Goal: Communication & Community: Answer question/provide support

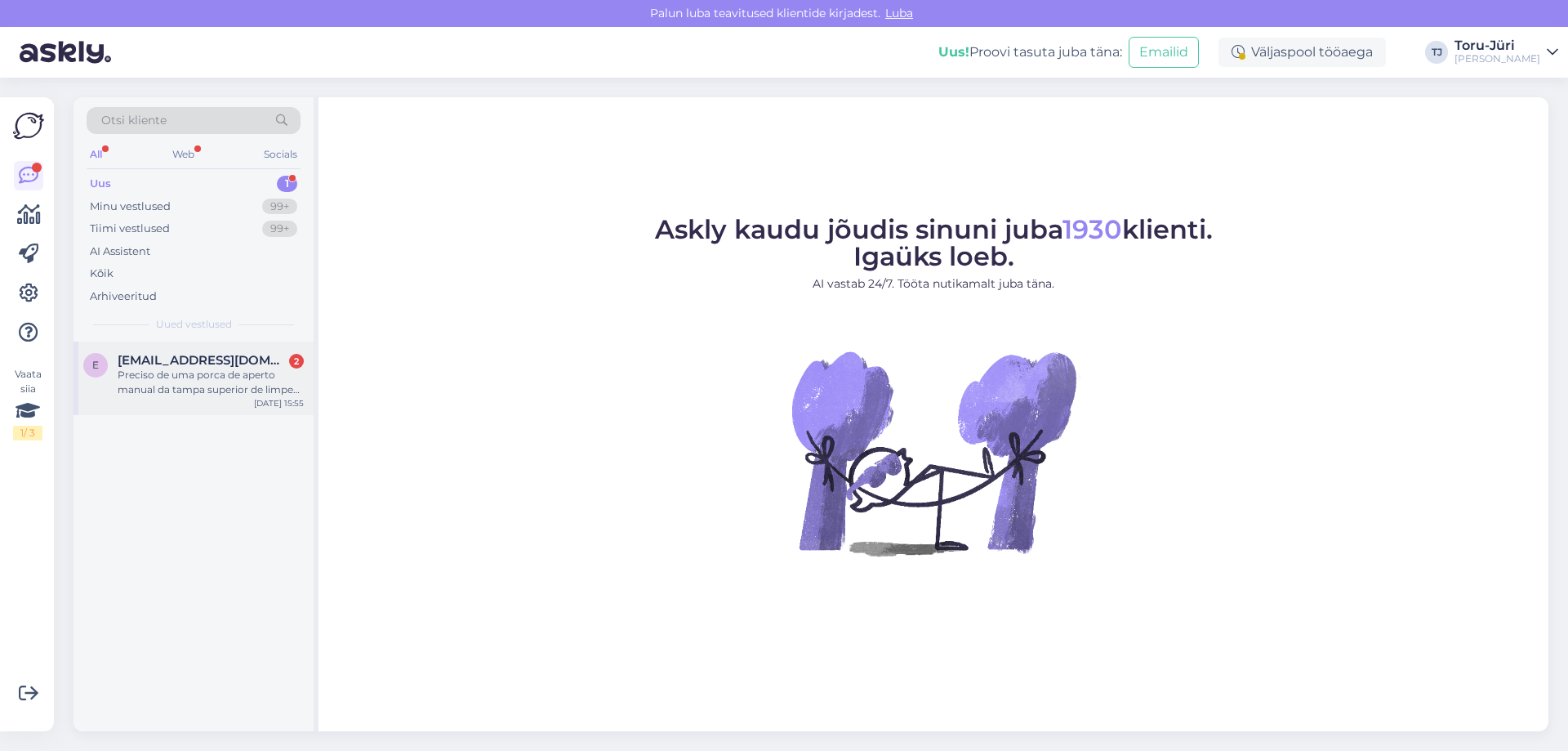
click at [194, 387] on div "Preciso de uma porca de aperto manual da tampa superior de limpeza de [PERSON_N…" at bounding box center [211, 382] width 186 height 29
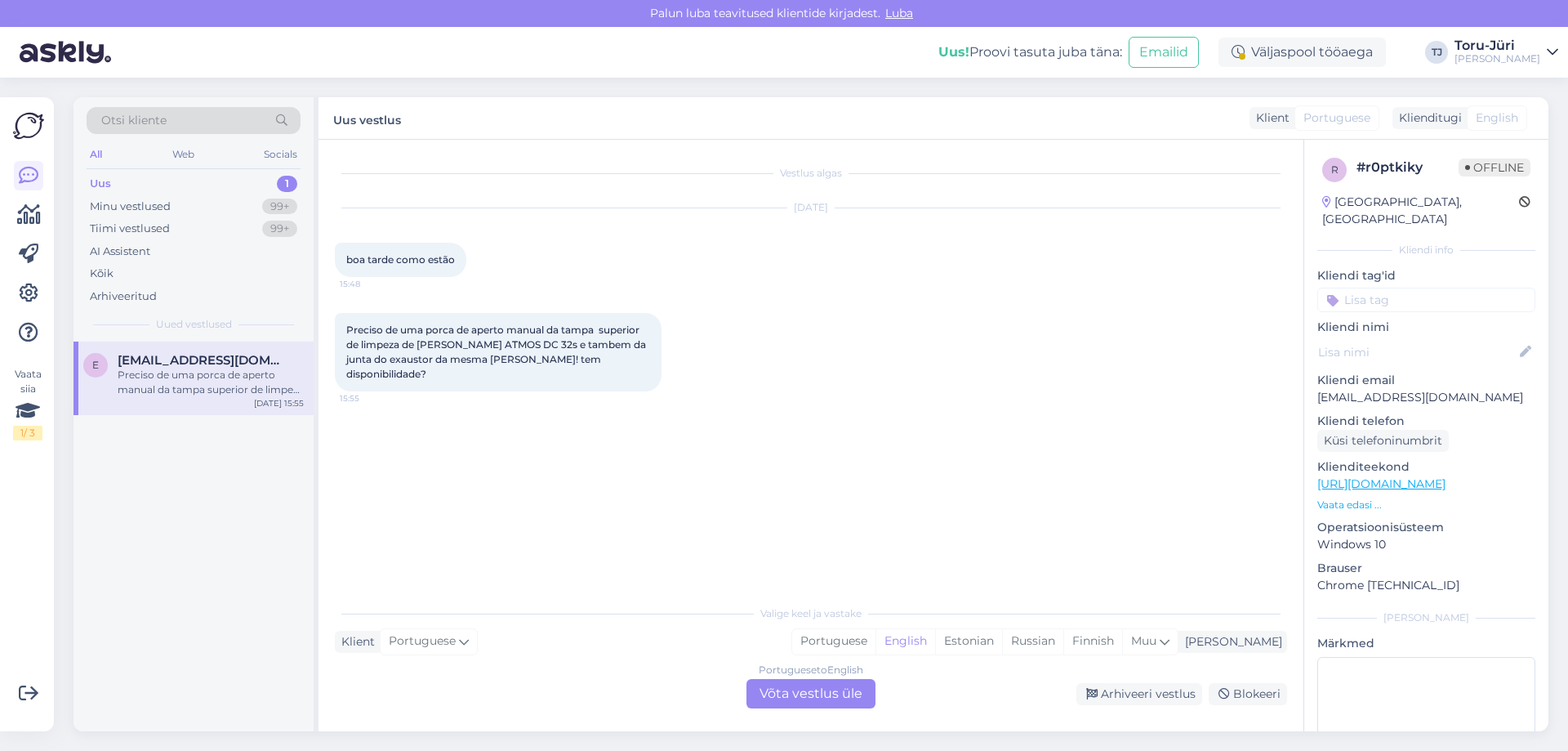
click at [798, 689] on div "Portuguese to English Võta vestlus üle" at bounding box center [811, 693] width 129 height 29
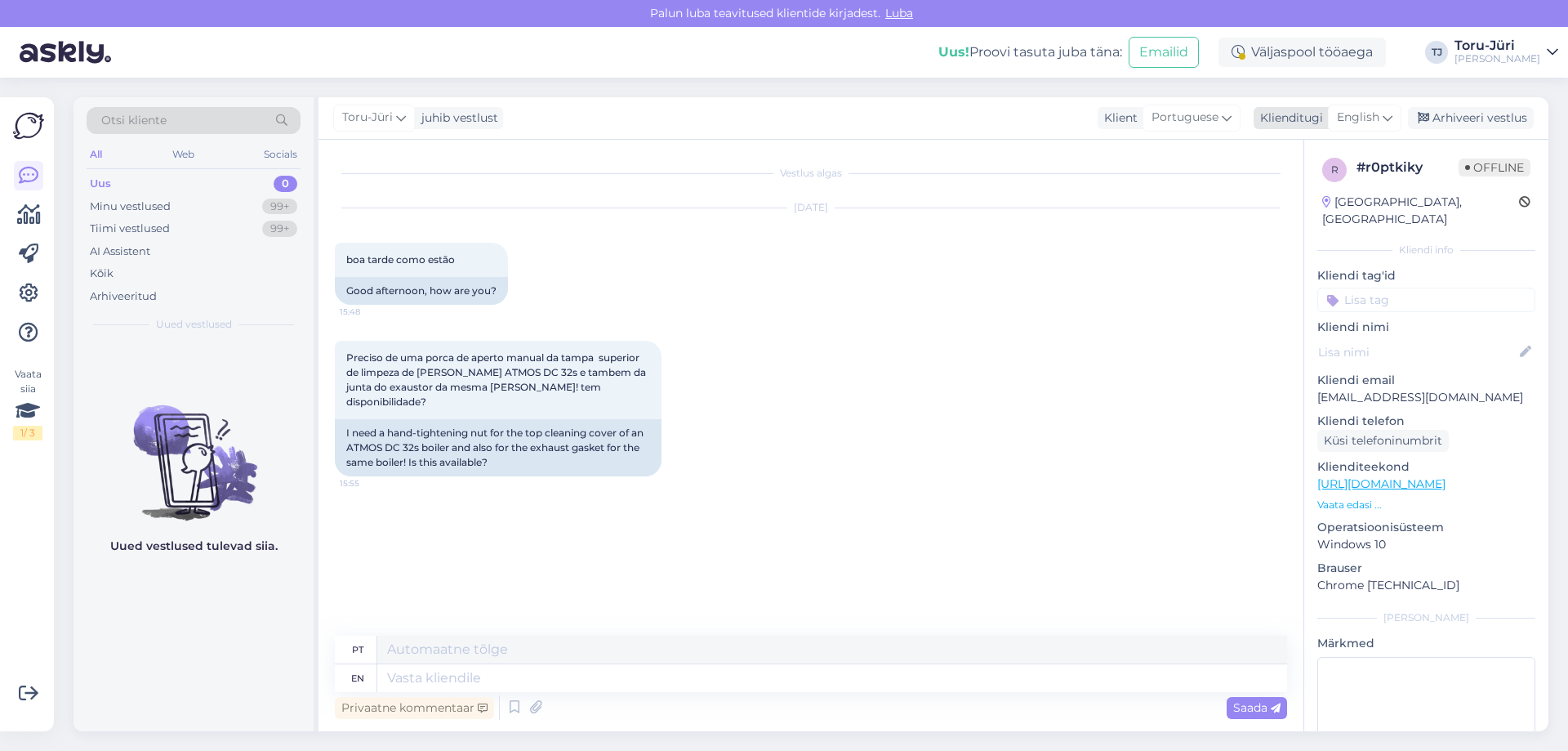
click at [1349, 107] on div "English" at bounding box center [1365, 117] width 74 height 26
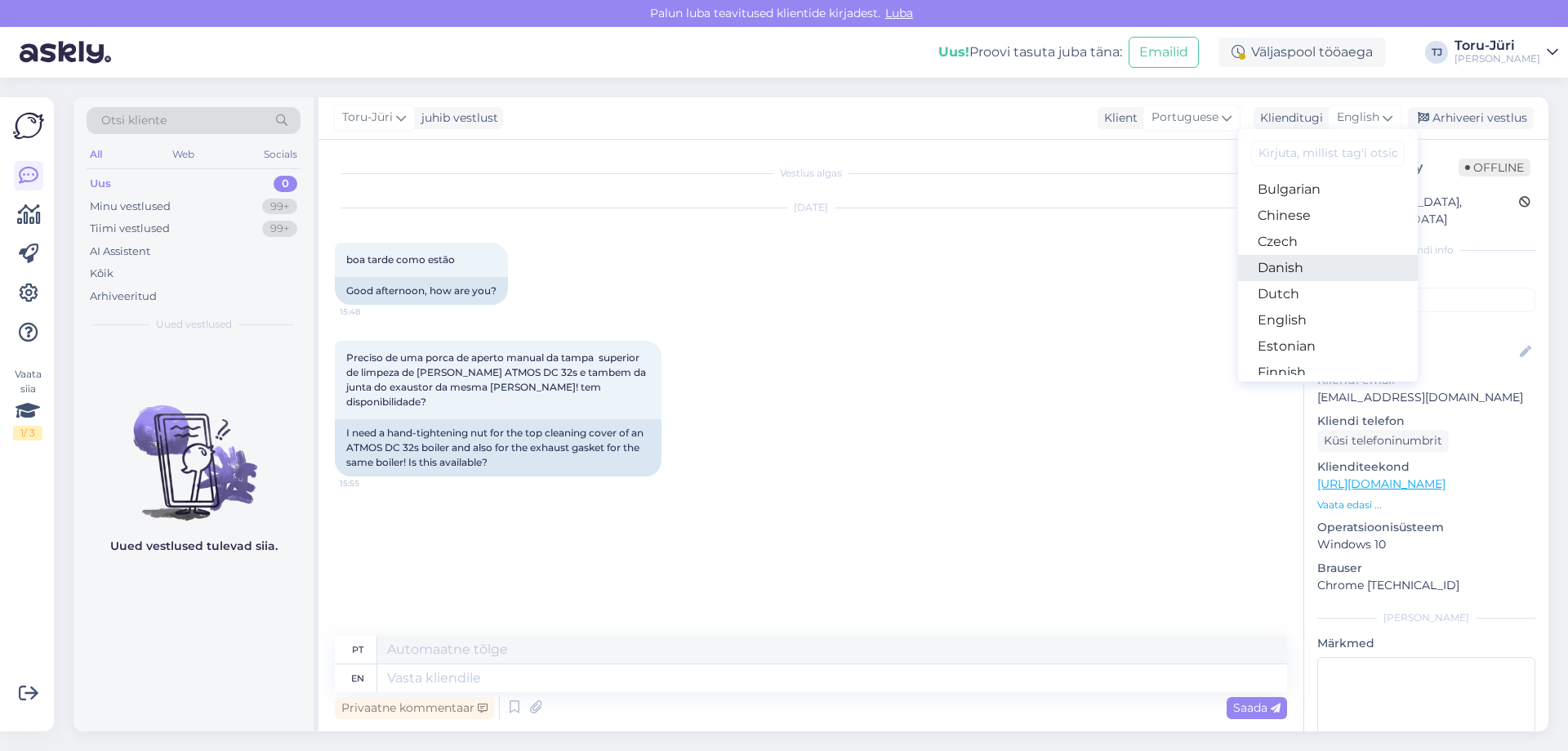
scroll to position [81, 0]
click at [1305, 318] on link "Estonian" at bounding box center [1328, 317] width 180 height 26
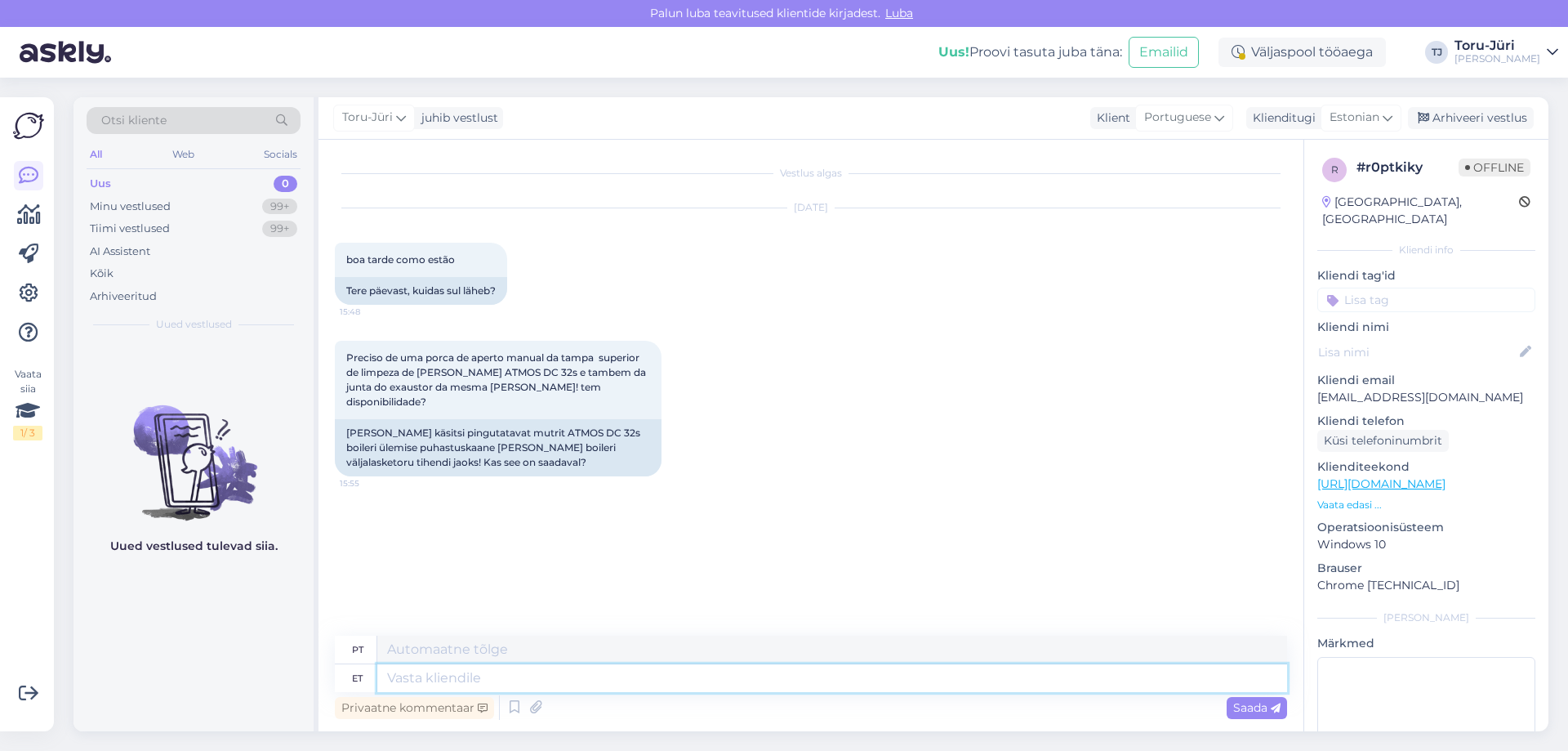
click at [600, 671] on textarea at bounding box center [832, 677] width 909 height 28
type textarea "Tere."
type textarea "Olá."
type textarea "Tere. Kahjuks me"
type textarea "Olá. Infelizmente"
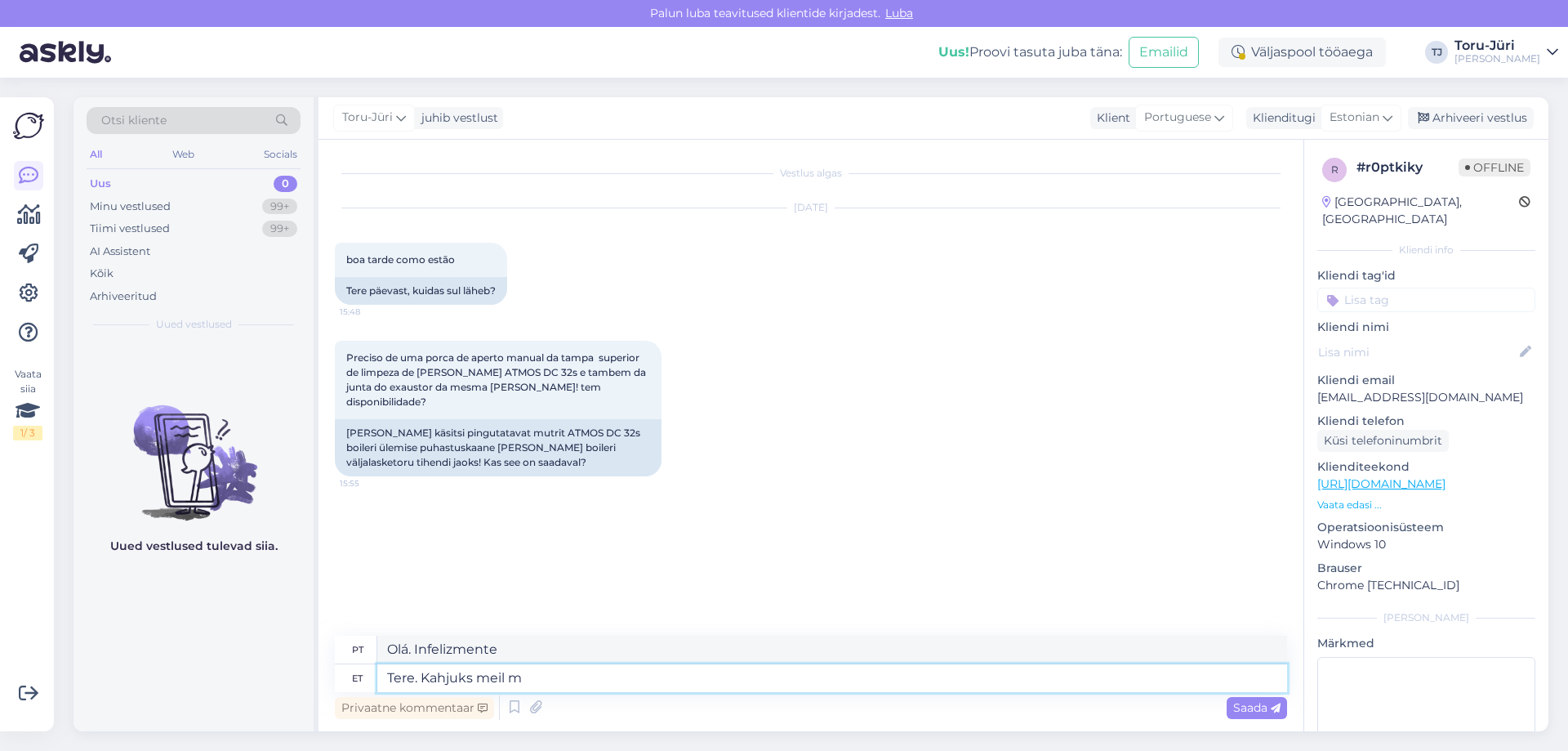
type textarea "Tere. Kahjuks meil mu"
type textarea "Olá. Infelizmente não temos"
type textarea "Tere. Kahjuks meil mutreid"
type textarea "Olá. Infelizmente temos nozes."
type textarea "Tere. Kahjuks meil mutreid pakkuda ei"
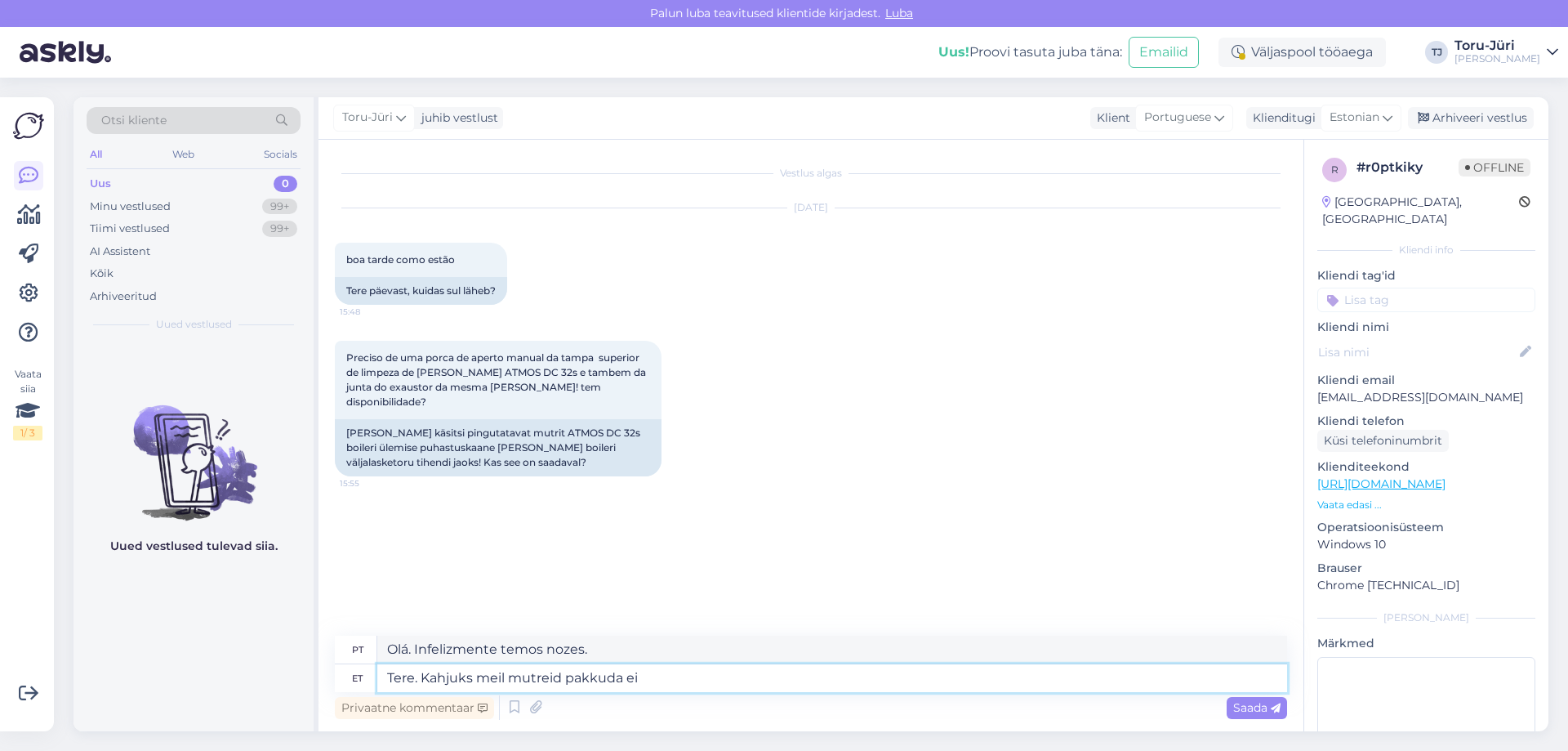
type textarea "Olá. Infelizmente não temos nozes para oferecer."
type textarea "Tere. Kahjuks meil mutreid pakkuda ei ol"
type textarea "Olá. Infelizmente não oferecemos nozes."
type textarea "Tere. Kahjuks meil mutreid pakkuda ei ole."
type textarea "Olá. Infelizmente, não temos nozes para oferecer."
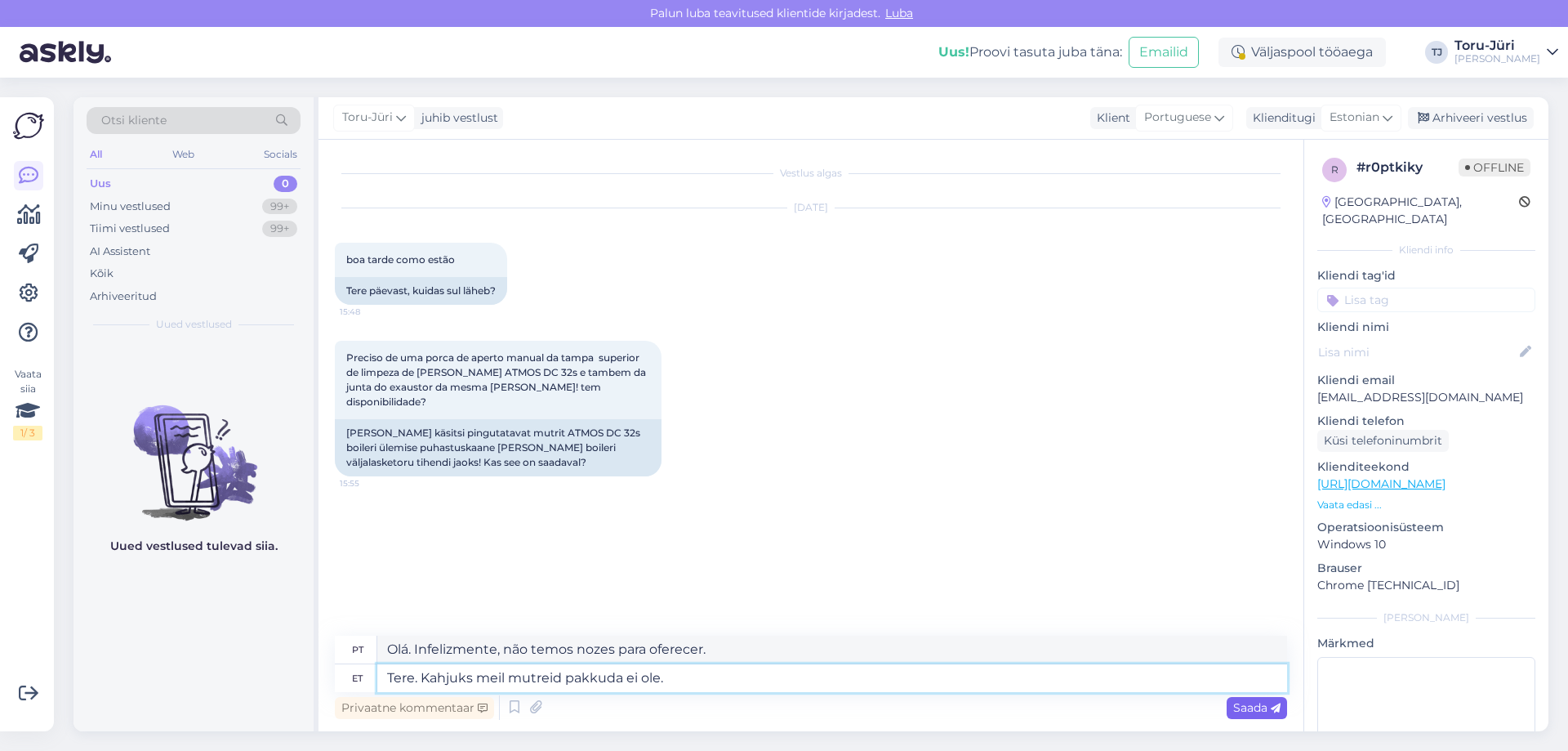
type textarea "Tere. Kahjuks meil mutreid pakkuda ei ole."
click at [1270, 716] on div "Saada" at bounding box center [1257, 707] width 60 height 22
